Goal: Information Seeking & Learning: Learn about a topic

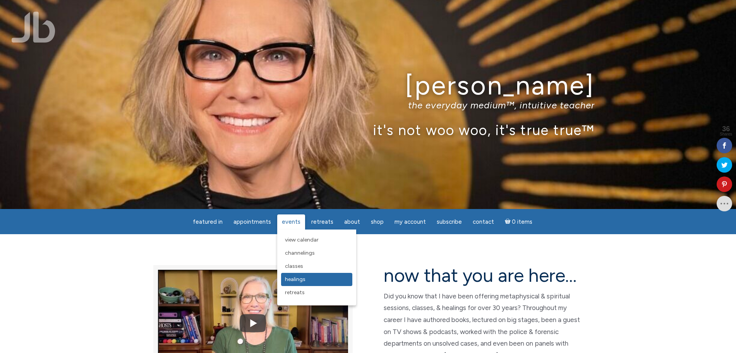
click at [304, 282] on span "Healings" at bounding box center [295, 279] width 21 height 7
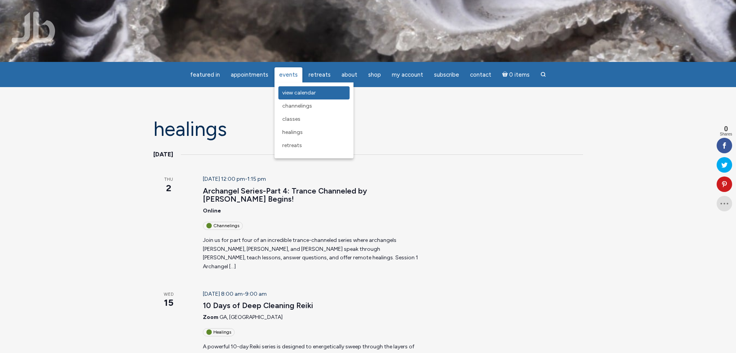
click at [292, 93] on span "View Calendar" at bounding box center [299, 92] width 34 height 7
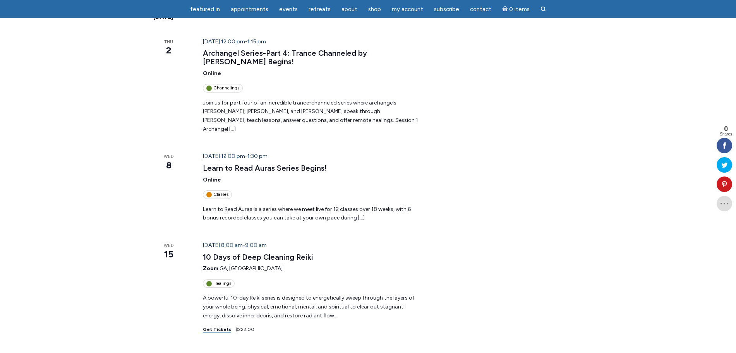
scroll to position [145, 0]
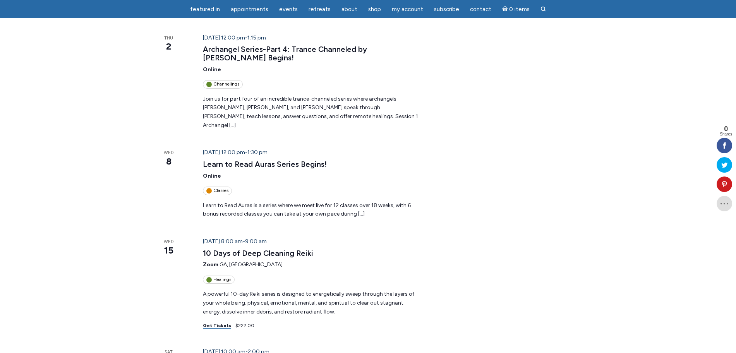
click at [258, 160] on header "October 8 @ 12:00 pm - 1:30 pm Learn to Read Auras Series Begins! Online Classes" at bounding box center [312, 171] width 219 height 46
click at [261, 160] on link "Learn to Read Auras Series Begins!" at bounding box center [265, 165] width 124 height 10
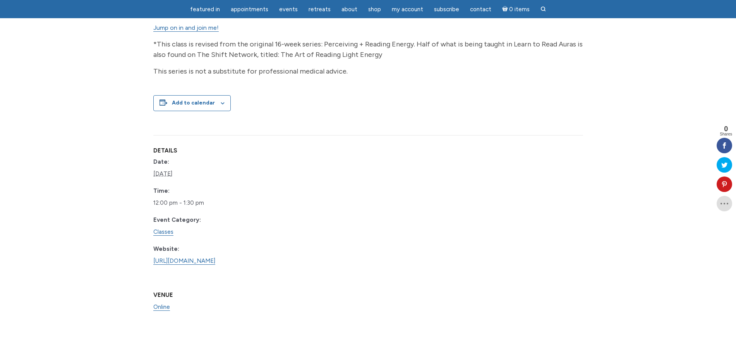
scroll to position [533, 0]
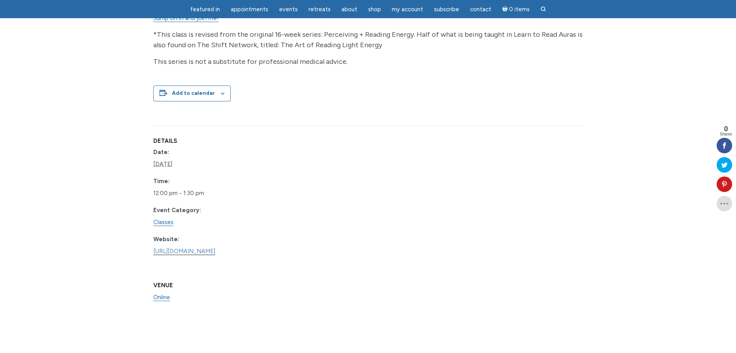
click at [215, 250] on link "https://www.learnitlive.com/Class/Learn-to-Read-Auras/26778" at bounding box center [184, 251] width 62 height 7
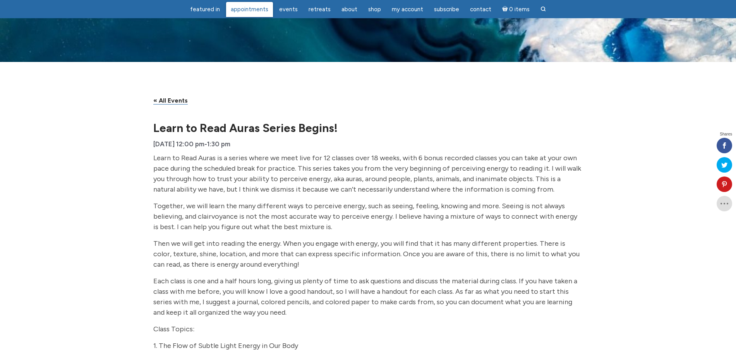
scroll to position [558, 0]
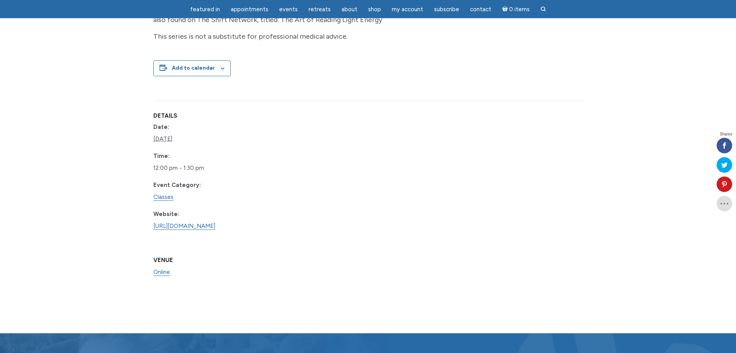
click at [182, 232] on dd "https://www.learnitlive.com/Class/Learn-to-Read-Auras/26778" at bounding box center [198, 226] width 91 height 12
click at [182, 226] on link "[URL][DOMAIN_NAME]" at bounding box center [184, 226] width 62 height 7
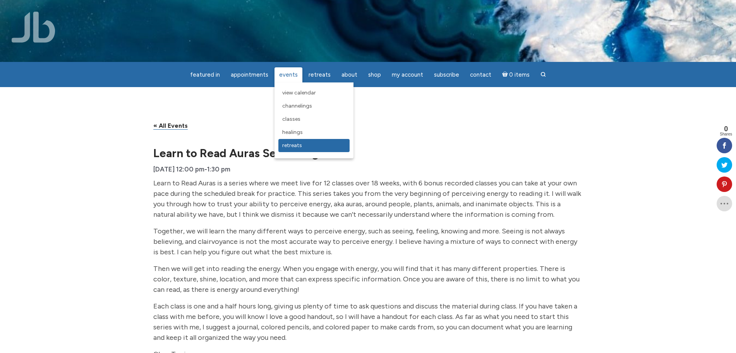
click at [293, 148] on span "Retreats" at bounding box center [292, 145] width 20 height 7
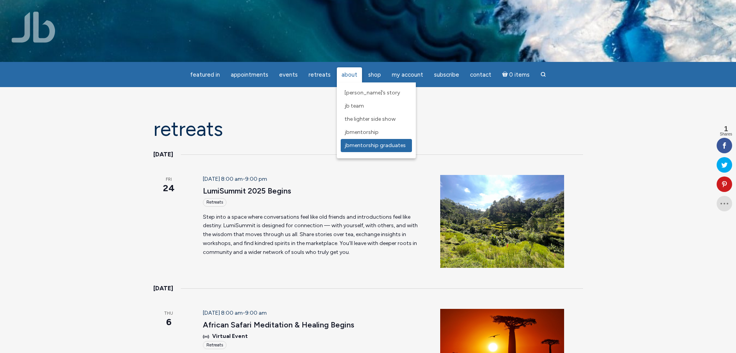
click at [368, 146] on span "JBMentorship Graduates" at bounding box center [375, 145] width 61 height 7
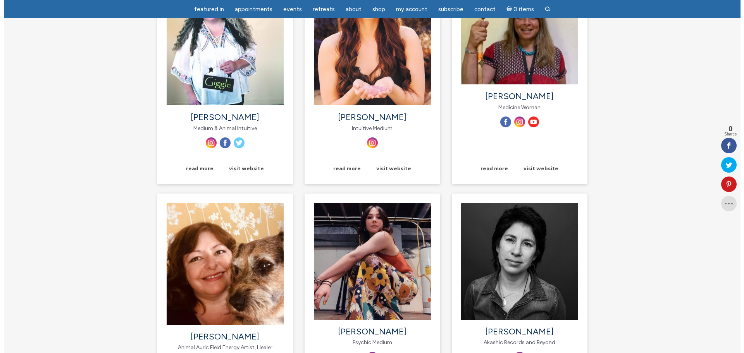
scroll to position [968, 0]
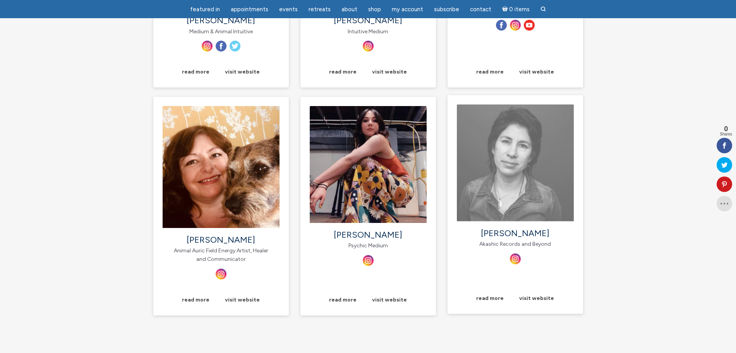
click at [508, 214] on img "main" at bounding box center [515, 163] width 117 height 117
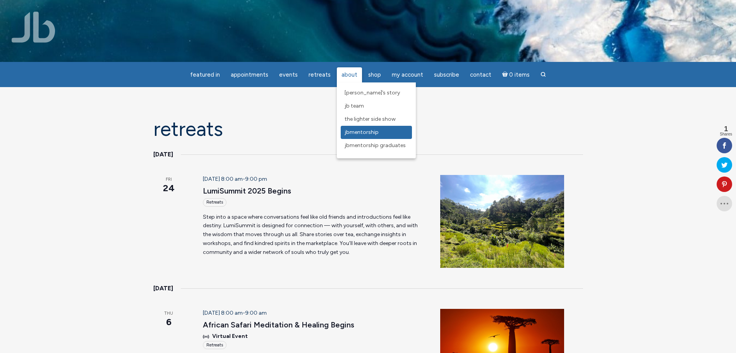
click at [363, 129] on span "JBMentorship" at bounding box center [362, 132] width 34 height 7
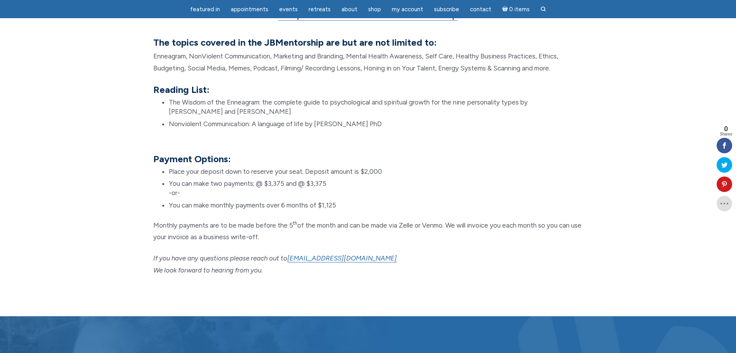
scroll to position [678, 0]
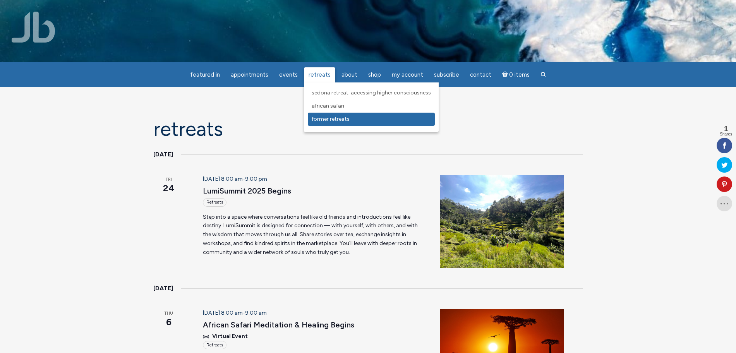
click at [330, 119] on span "Former Retreats" at bounding box center [331, 119] width 38 height 7
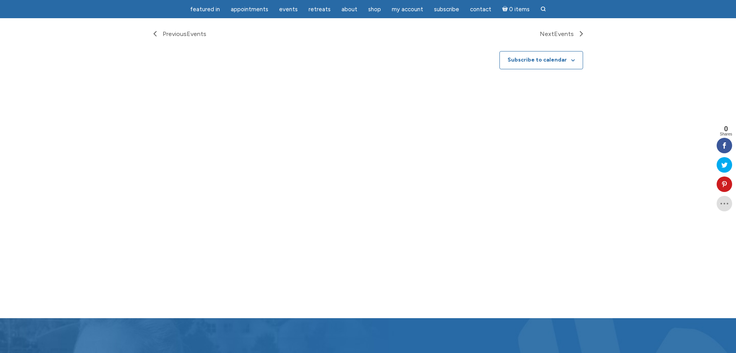
scroll to position [387, 0]
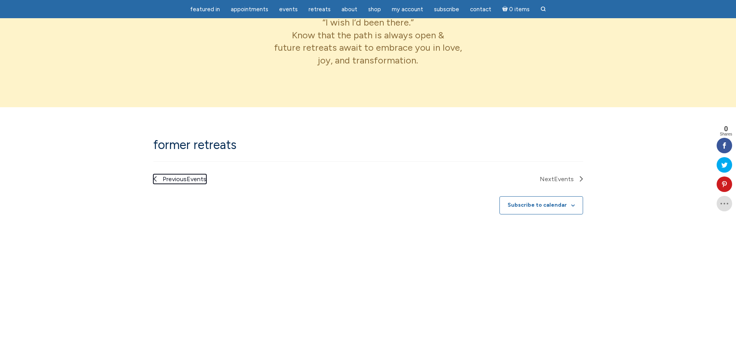
click at [174, 177] on span "Previous Events" at bounding box center [185, 179] width 44 height 10
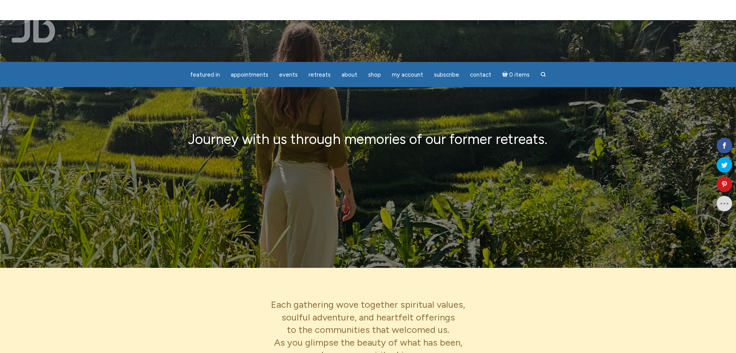
scroll to position [0, 0]
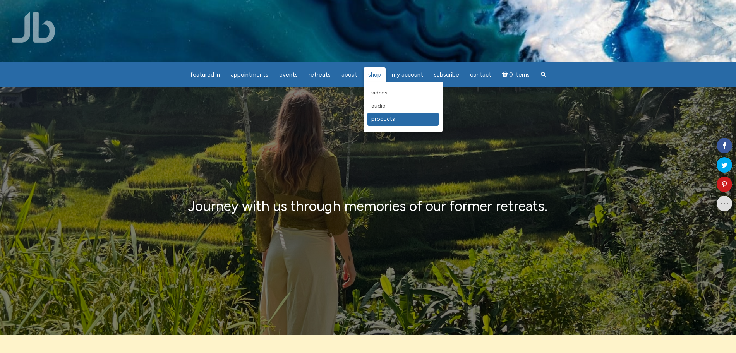
click at [381, 117] on span "Products" at bounding box center [383, 119] width 24 height 7
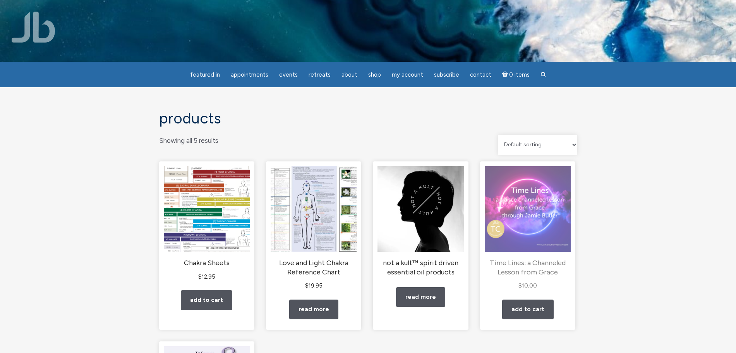
click at [530, 260] on h2 "Time Lines: a Channeled Lesson from Grace" at bounding box center [528, 268] width 86 height 18
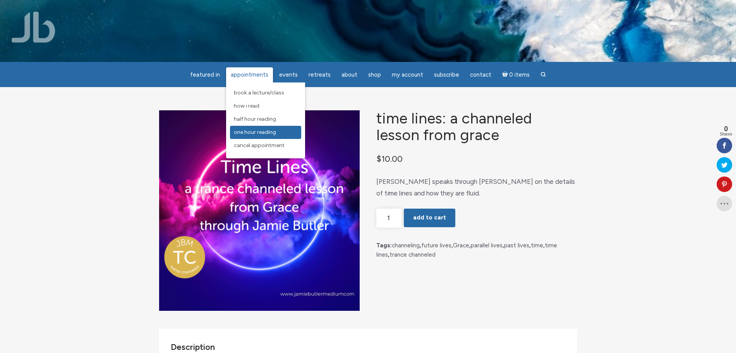
click at [258, 132] on span "One Hour Reading" at bounding box center [255, 132] width 42 height 7
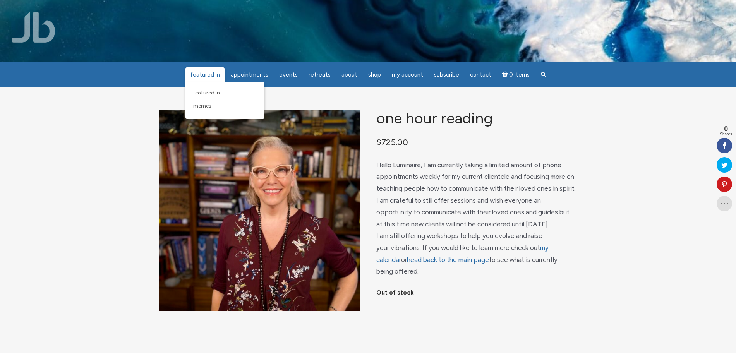
click at [201, 77] on span "featured in" at bounding box center [205, 74] width 30 height 7
